Goal: Task Accomplishment & Management: Manage account settings

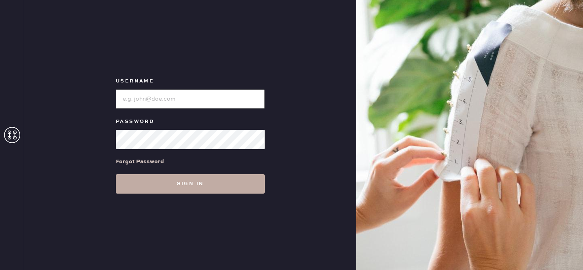
type input "reformationvalencia"
click at [160, 177] on button "Sign in" at bounding box center [190, 183] width 149 height 19
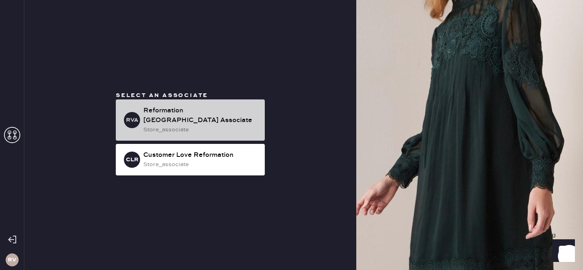
click at [173, 115] on div "Reformation [GEOGRAPHIC_DATA] Associate" at bounding box center [200, 115] width 115 height 19
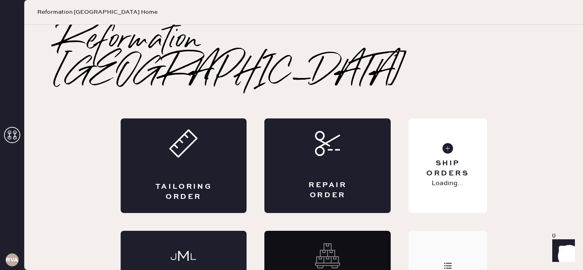
click at [449, 262] on icon at bounding box center [448, 266] width 8 height 8
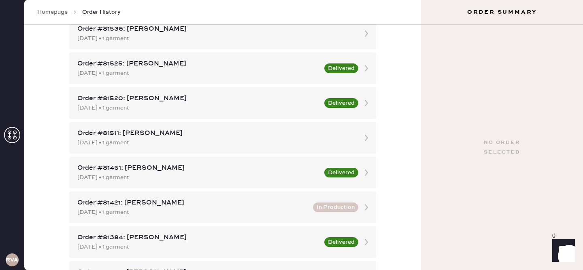
scroll to position [310, 0]
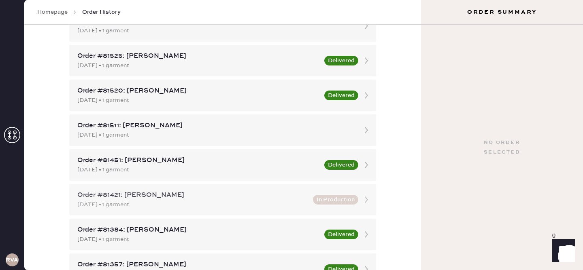
click at [183, 200] on div "Order #81421: [PERSON_NAME]" at bounding box center [192, 196] width 231 height 10
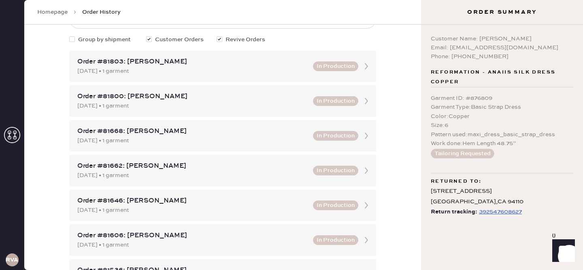
scroll to position [62, 0]
